Goal: Task Accomplishment & Management: Manage account settings

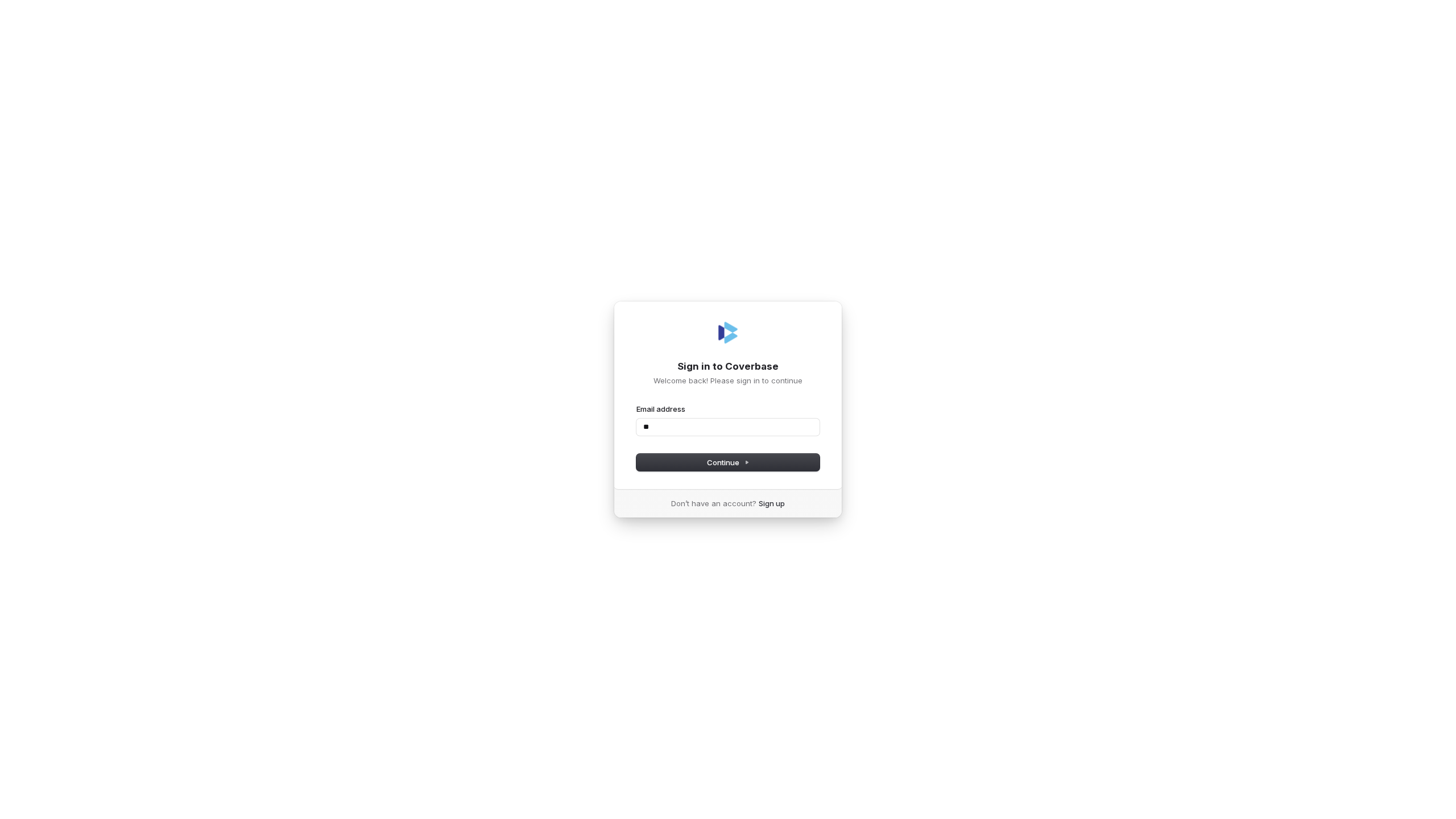
type input "*"
click at [637, 404] on button "submit" at bounding box center [637, 404] width 0 height 0
type input "**********"
click at [708, 472] on span "Continue" at bounding box center [728, 473] width 43 height 10
